Goal: Task Accomplishment & Management: Use online tool/utility

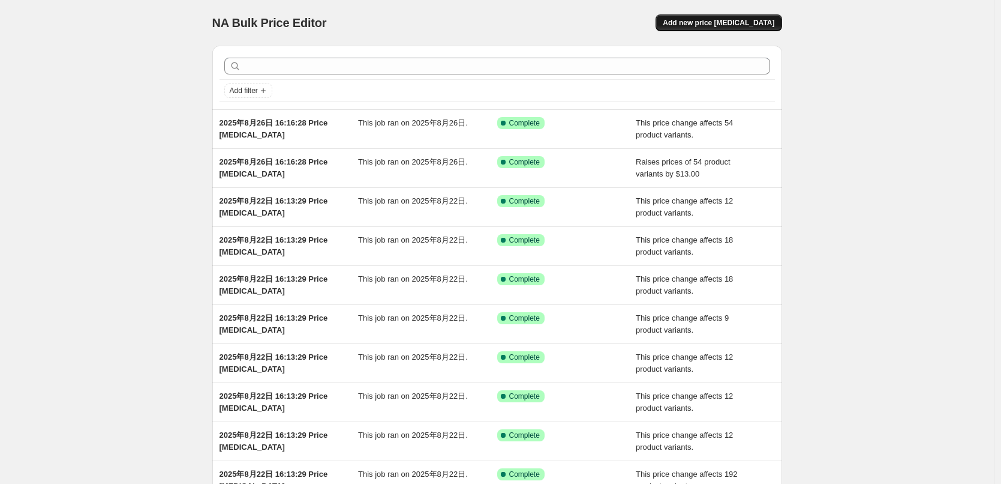
click at [712, 20] on span "Add new price [MEDICAL_DATA]" at bounding box center [719, 23] width 112 height 10
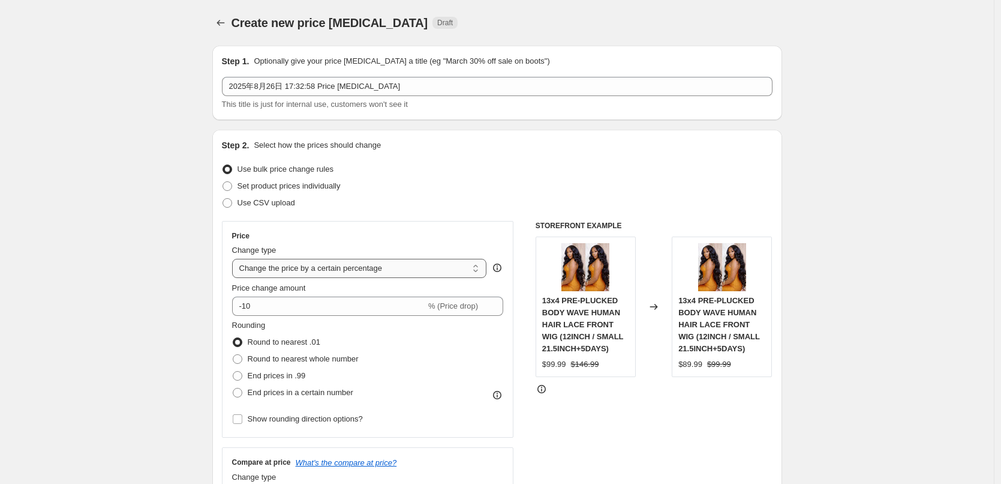
click at [318, 266] on select "Change the price to a certain amount Change the price by a certain amount Chang…" at bounding box center [359, 268] width 255 height 19
select select "by"
click at [235, 259] on select "Change the price to a certain amount Change the price by a certain amount Chang…" at bounding box center [359, 268] width 255 height 19
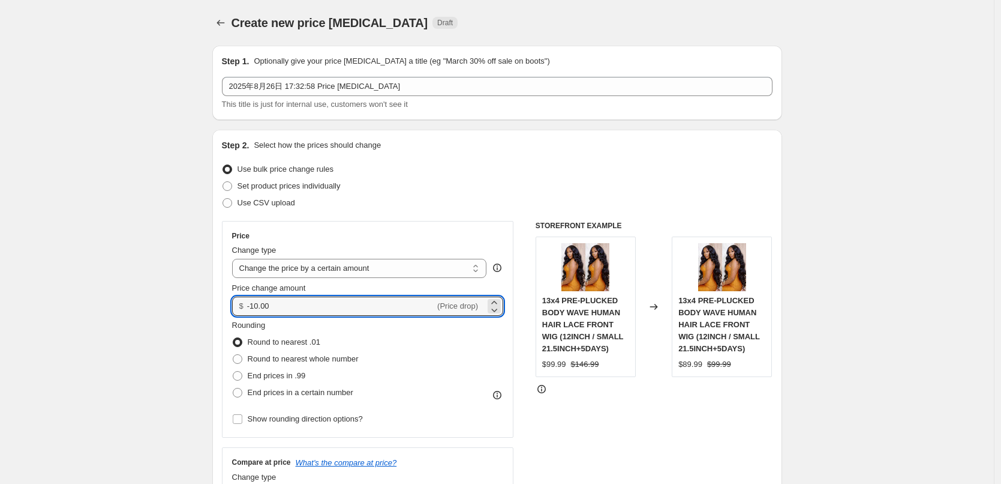
drag, startPoint x: 277, startPoint y: 304, endPoint x: 236, endPoint y: 304, distance: 40.8
click at [238, 306] on div "$ -10.00 (Price drop)" at bounding box center [368, 305] width 272 height 19
type input "15.00"
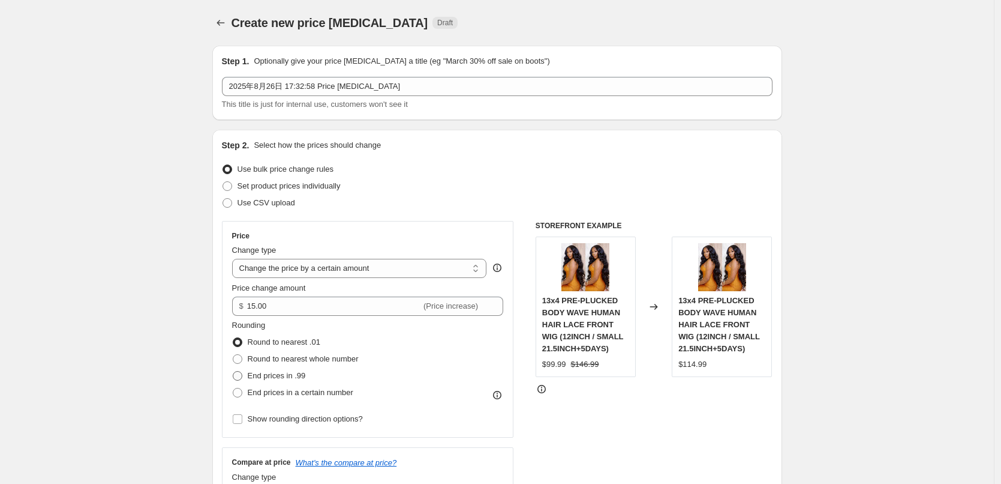
drag, startPoint x: 243, startPoint y: 374, endPoint x: 263, endPoint y: 366, distance: 21.3
click at [242, 374] on span at bounding box center [238, 376] width 10 height 10
click at [233, 371] on input "End prices in .99" at bounding box center [233, 371] width 1 height 1
radio input "true"
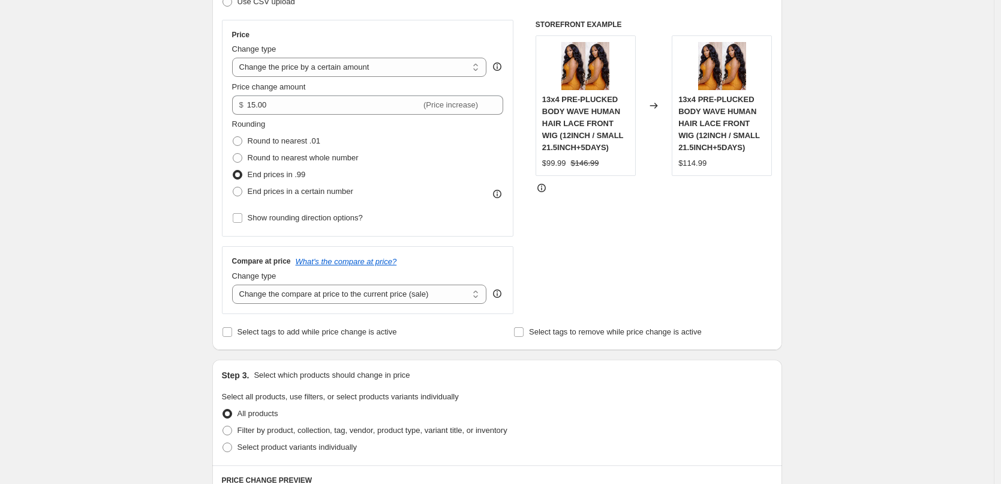
scroll to position [300, 0]
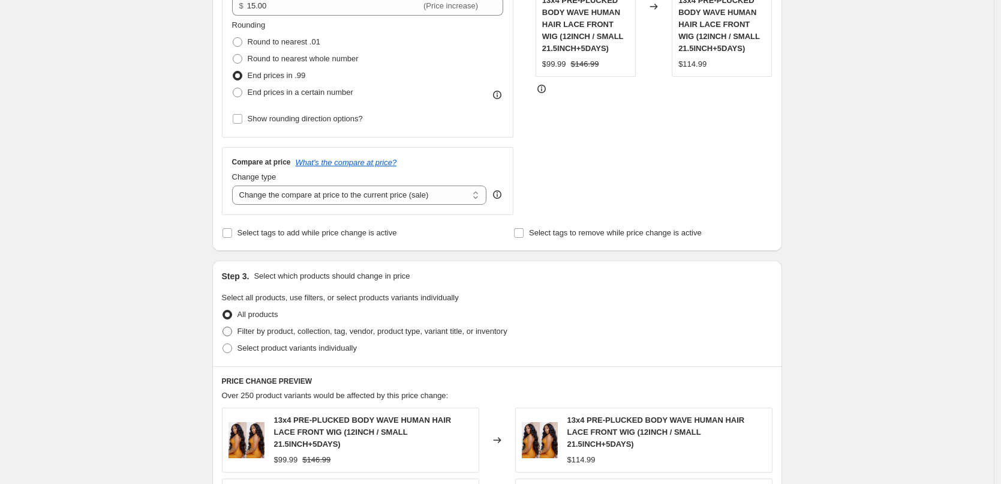
click at [308, 330] on span "Filter by product, collection, tag, vendor, product type, variant title, or inv…" at bounding box center [373, 330] width 270 height 9
click at [223, 327] on input "Filter by product, collection, tag, vendor, product type, variant title, or inv…" at bounding box center [223, 326] width 1 height 1
radio input "true"
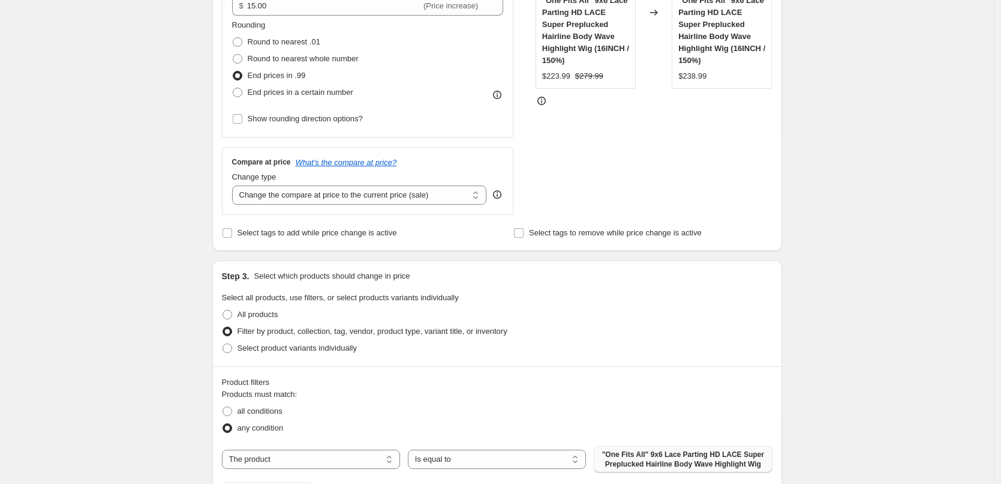
click at [625, 463] on span ""One Fits All" 9x6 Lace Parting HD LACE Super Preplucked Hairline Body Wave Hig…" at bounding box center [683, 458] width 164 height 19
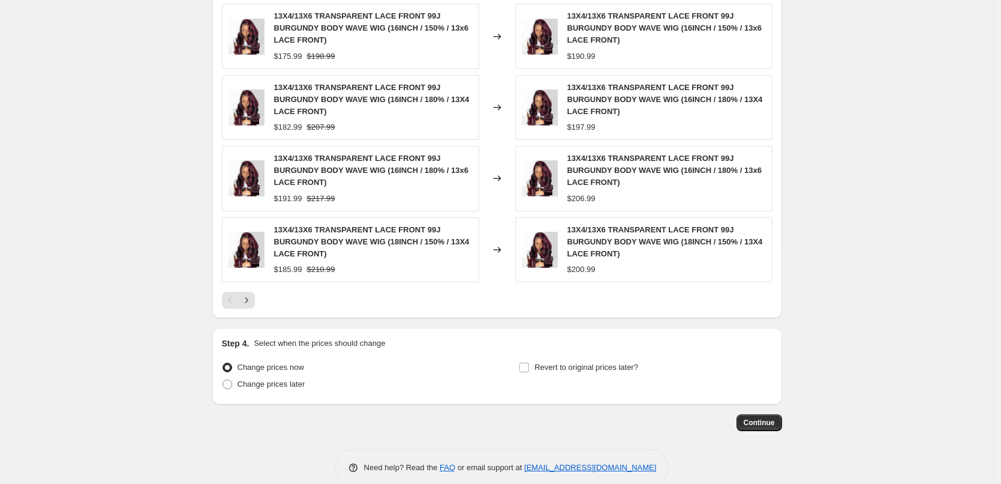
scroll to position [938, 0]
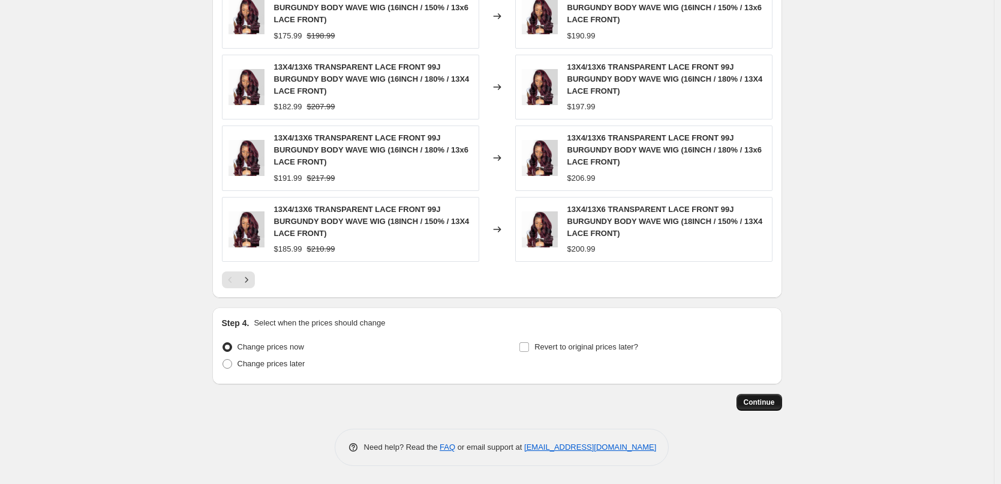
click at [761, 406] on span "Continue" at bounding box center [759, 402] width 31 height 10
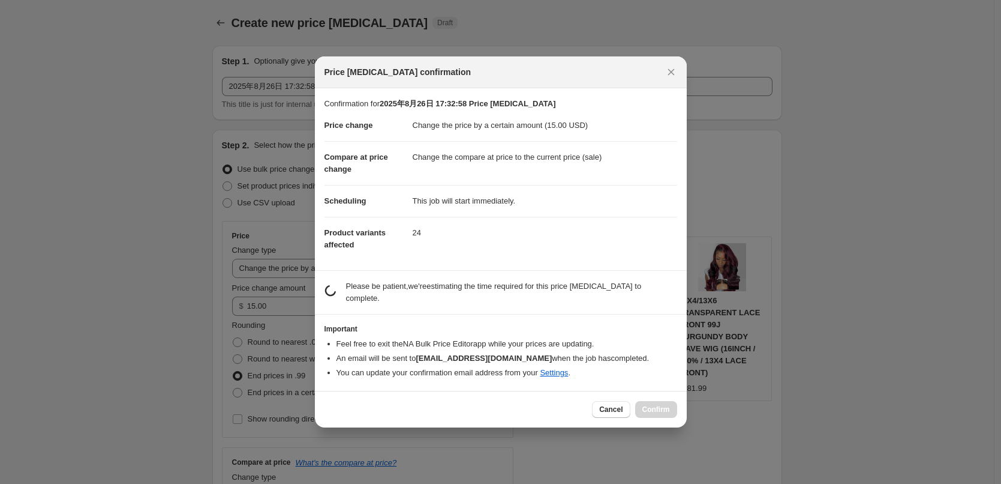
scroll to position [0, 0]
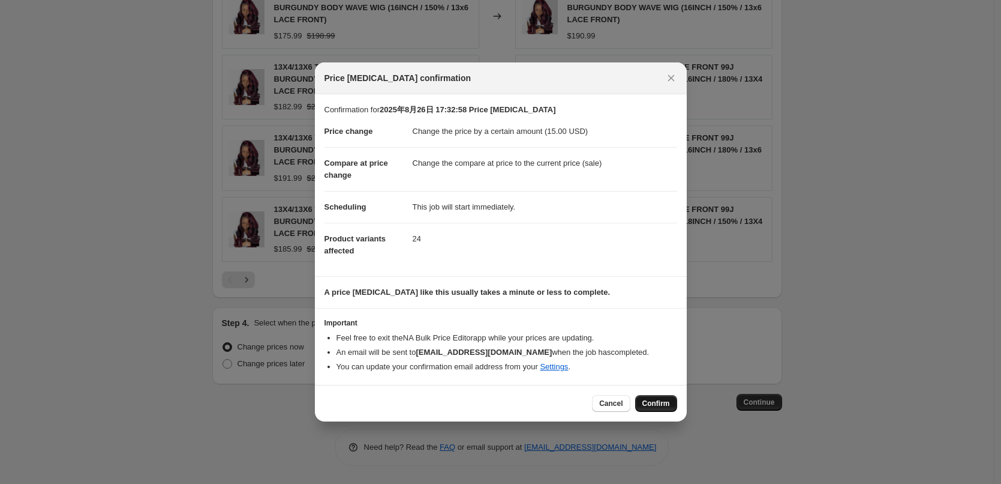
click at [655, 404] on span "Confirm" at bounding box center [657, 403] width 28 height 10
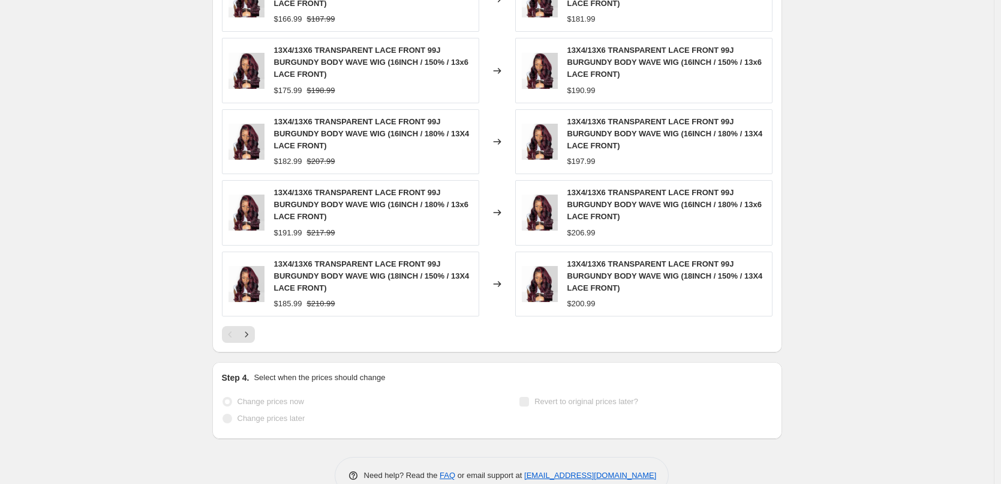
select select "by"
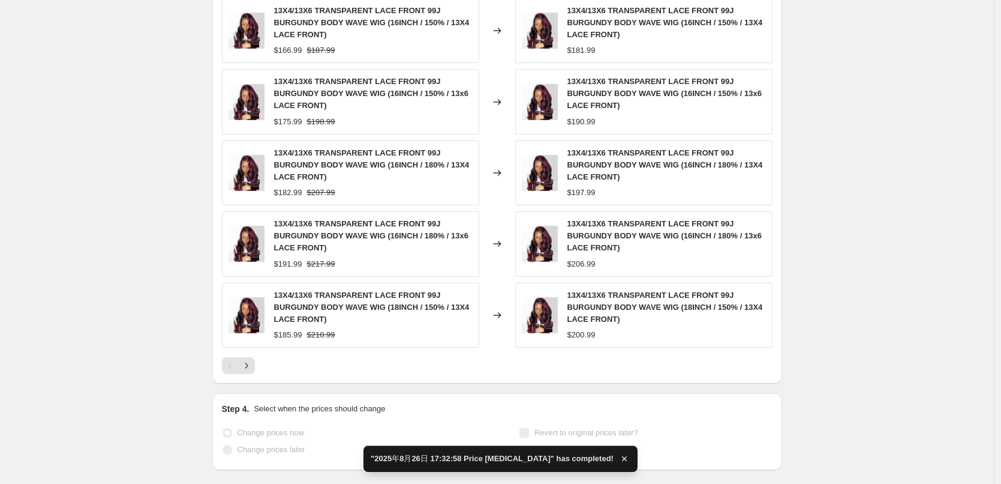
scroll to position [0, 0]
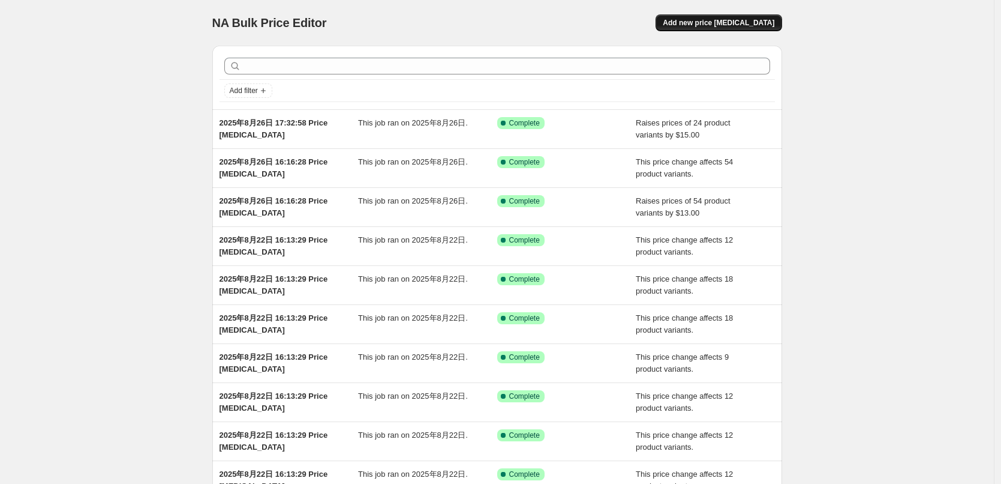
click at [719, 25] on span "Add new price [MEDICAL_DATA]" at bounding box center [719, 23] width 112 height 10
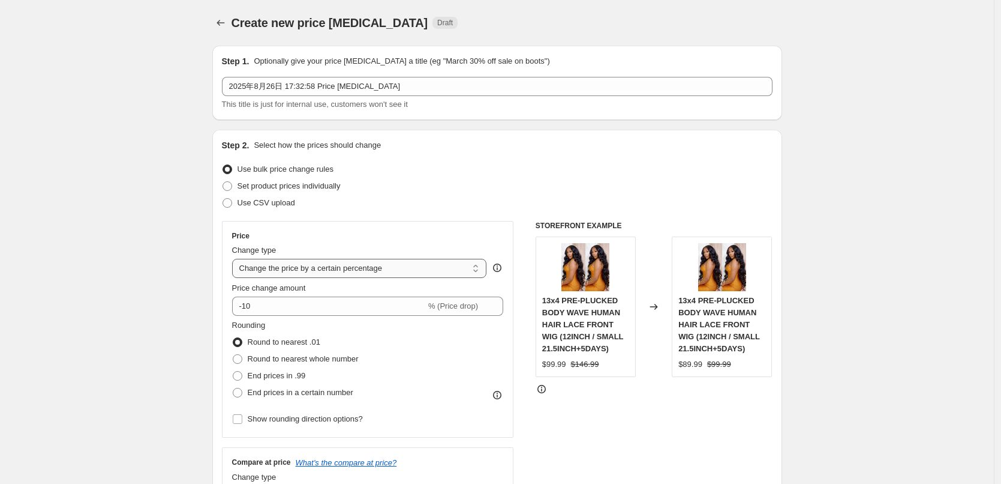
click at [286, 262] on select "Change the price to a certain amount Change the price by a certain amount Chang…" at bounding box center [359, 268] width 255 height 19
select select "no_change"
click at [235, 259] on select "Change the price to a certain amount Change the price by a certain amount Chang…" at bounding box center [359, 268] width 255 height 19
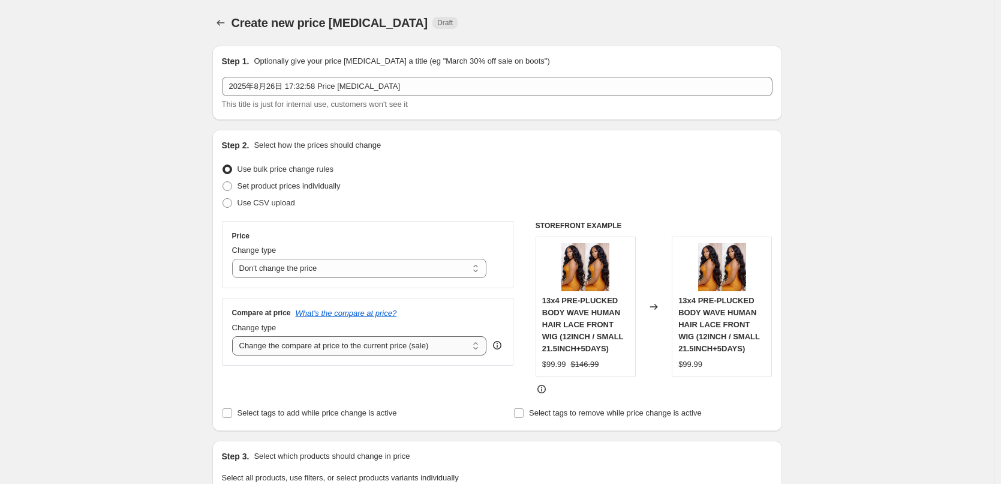
click at [283, 342] on select "Change the compare at price to the current price (sale) Change the compare at p…" at bounding box center [359, 345] width 255 height 19
select select "pp"
click at [235, 336] on select "Change the compare at price to the current price (sale) Change the compare at p…" at bounding box center [359, 345] width 255 height 19
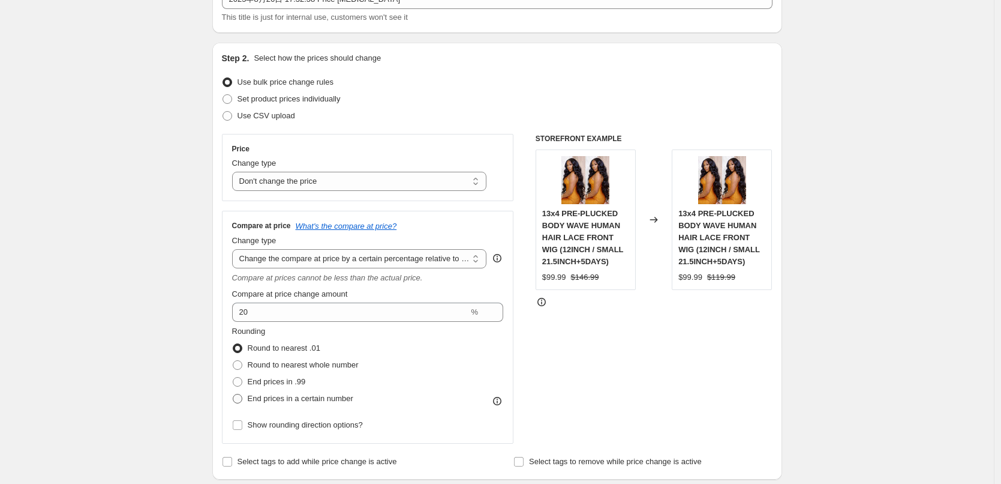
scroll to position [180, 0]
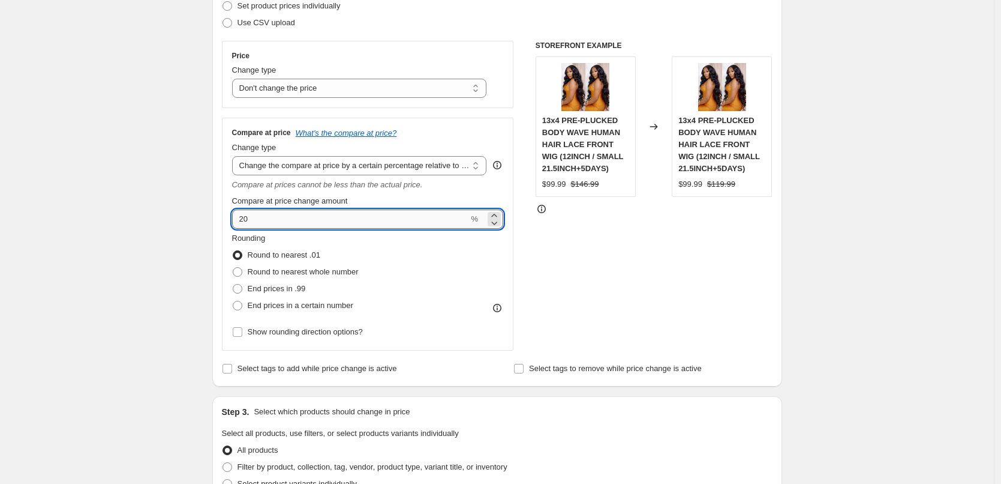
drag, startPoint x: 263, startPoint y: 214, endPoint x: 236, endPoint y: 213, distance: 27.6
click at [236, 213] on input "20" at bounding box center [350, 218] width 237 height 19
type input "22"
click at [304, 285] on span "End prices in .99" at bounding box center [277, 288] width 58 height 9
click at [233, 284] on input "End prices in .99" at bounding box center [233, 284] width 1 height 1
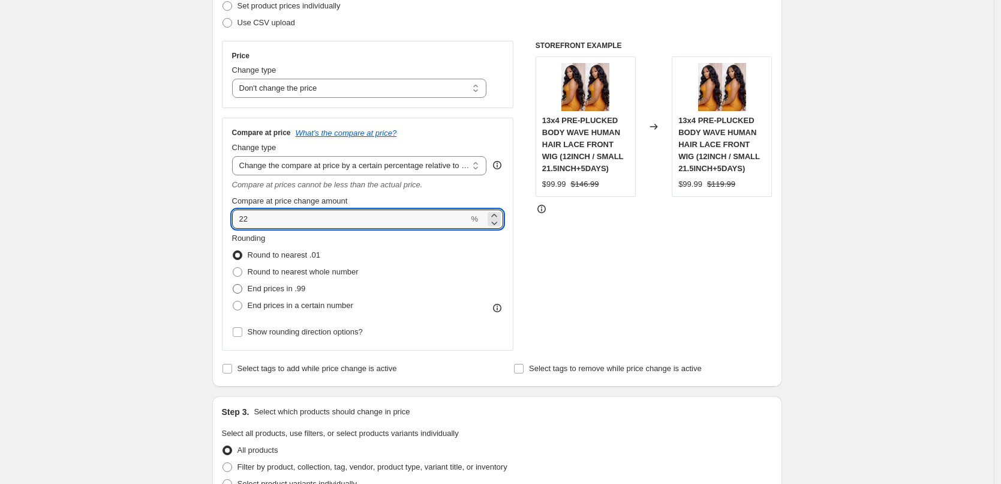
radio input "true"
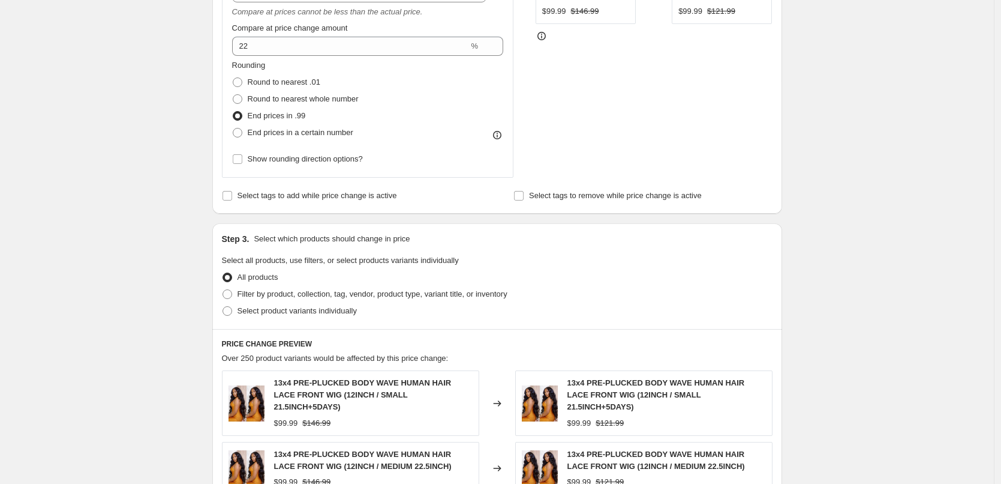
scroll to position [360, 0]
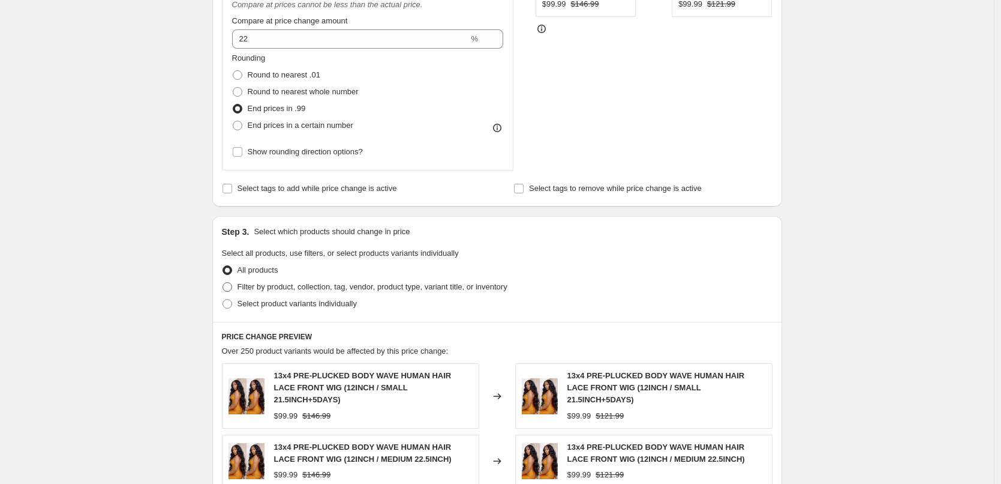
click at [335, 290] on span "Filter by product, collection, tag, vendor, product type, variant title, or inv…" at bounding box center [373, 286] width 270 height 9
click at [223, 283] on input "Filter by product, collection, tag, vendor, product type, variant title, or inv…" at bounding box center [223, 282] width 1 height 1
radio input "true"
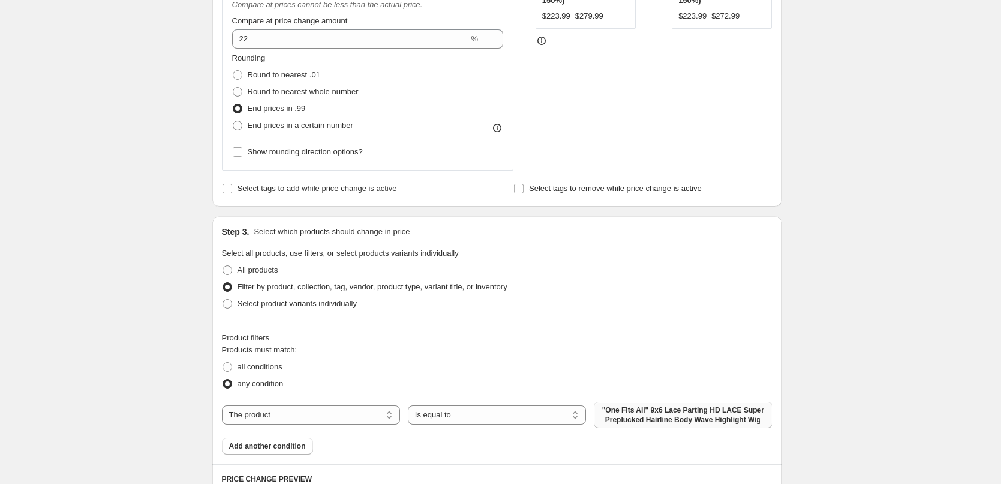
click at [654, 410] on span ""One Fits All" 9x6 Lace Parting HD LACE Super Preplucked Hairline Body Wave Hig…" at bounding box center [683, 414] width 164 height 19
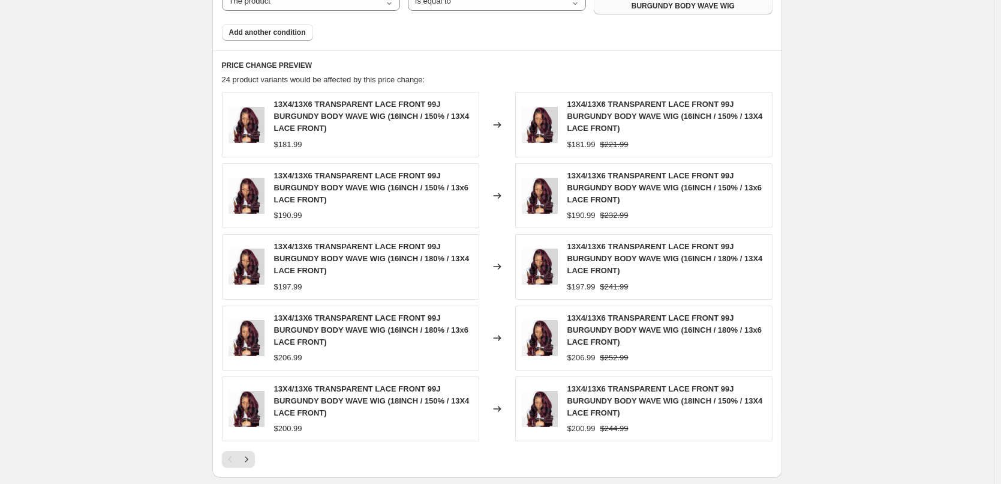
scroll to position [953, 0]
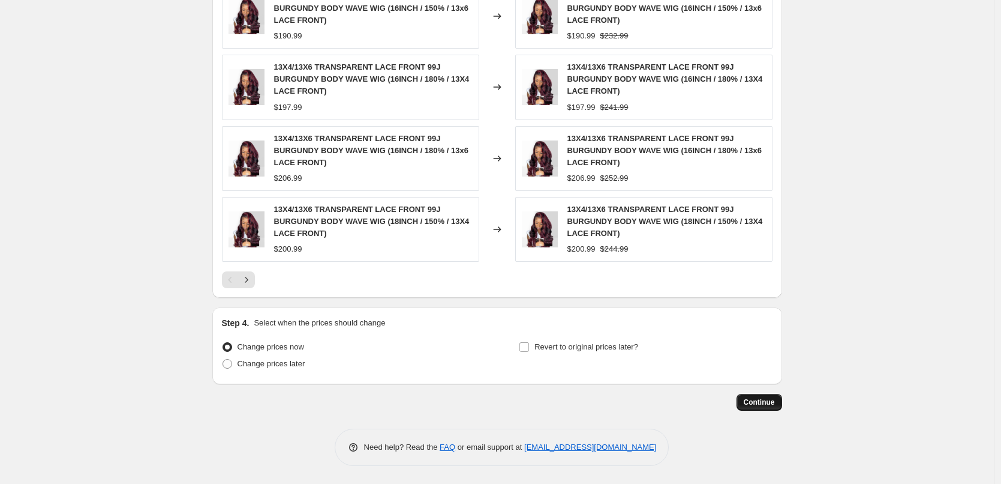
click at [752, 398] on span "Continue" at bounding box center [759, 402] width 31 height 10
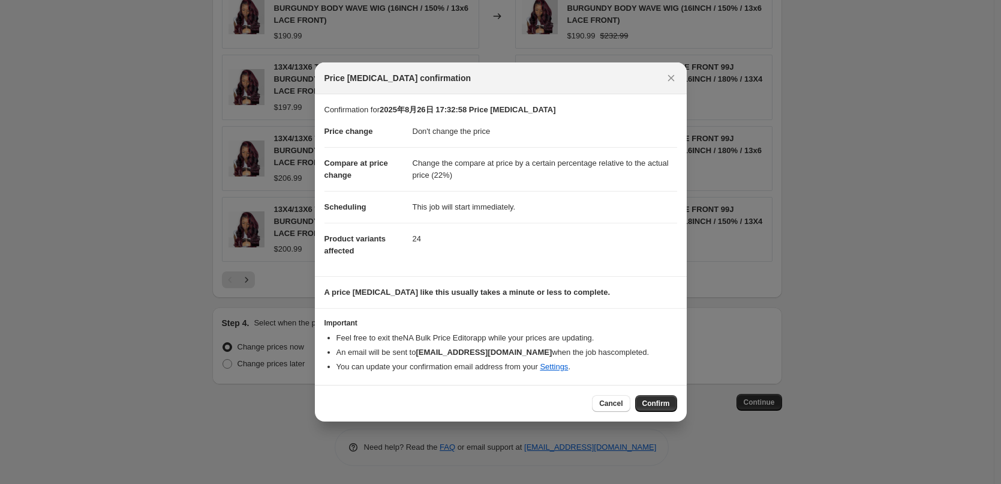
drag, startPoint x: 650, startPoint y: 406, endPoint x: 641, endPoint y: 400, distance: 10.8
click at [650, 406] on span "Confirm" at bounding box center [657, 403] width 28 height 10
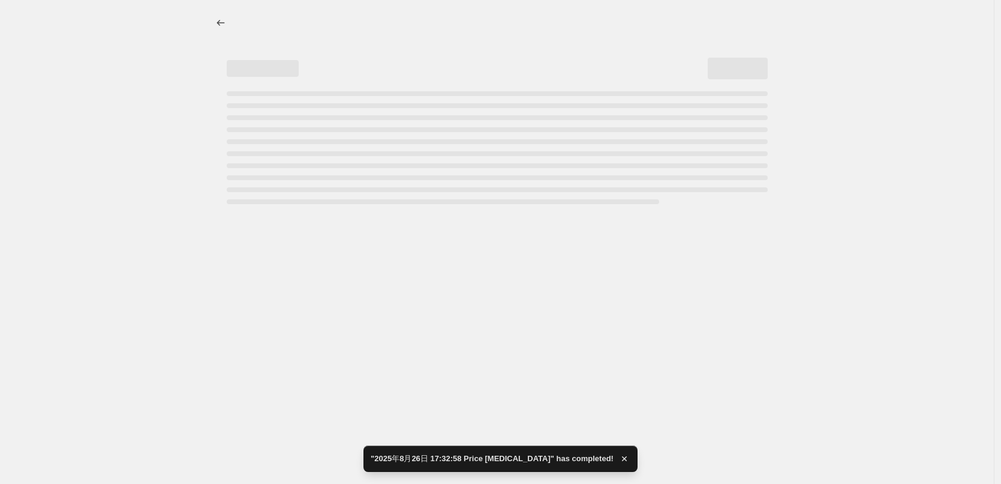
select select "no_change"
select select "pp"
